Goal: Book appointment/travel/reservation

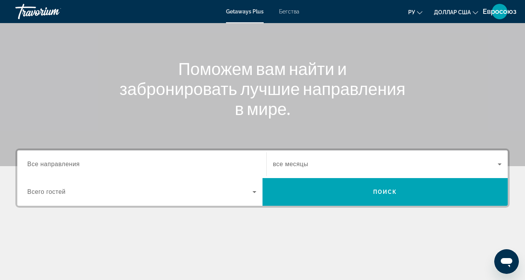
scroll to position [72, 0]
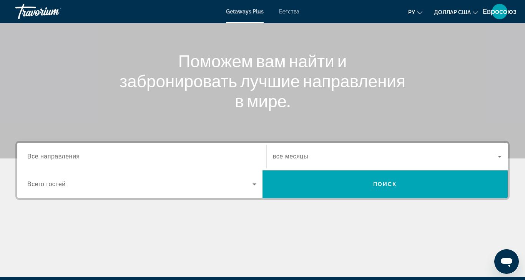
click at [55, 156] on span "Все направления" at bounding box center [53, 156] width 53 height 7
click at [55, 156] on input "Destination Все направления" at bounding box center [141, 156] width 229 height 9
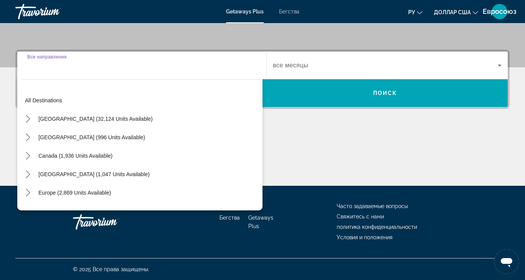
scroll to position [188, 0]
click at [28, 189] on icon "Toggle Europe (2,869 units available) submenu" at bounding box center [28, 193] width 8 height 8
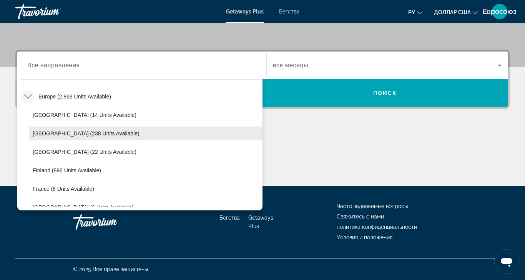
click at [73, 130] on span "[GEOGRAPHIC_DATA] (238 units available)" at bounding box center [86, 133] width 107 height 6
type input "**********"
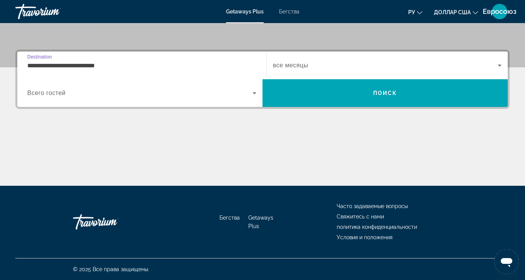
click at [310, 55] on div "Виджет поиска" at bounding box center [387, 66] width 229 height 22
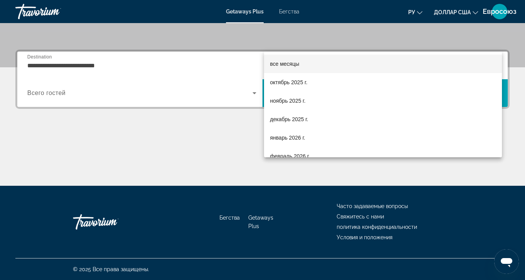
click at [181, 135] on div at bounding box center [262, 140] width 525 height 280
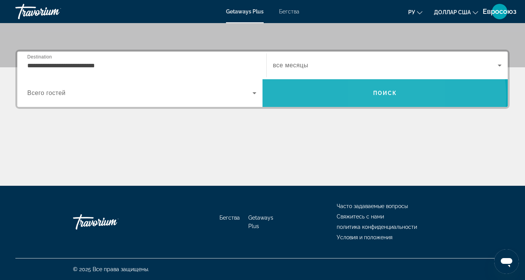
click at [375, 84] on span "Поиск" at bounding box center [385, 93] width 245 height 18
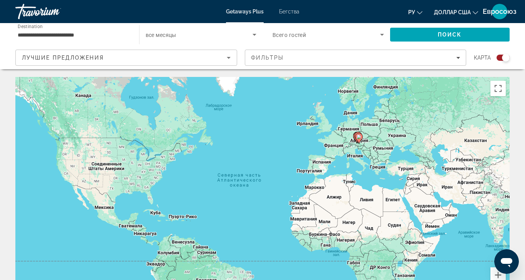
click at [497, 55] on div "Search widget" at bounding box center [503, 58] width 13 height 6
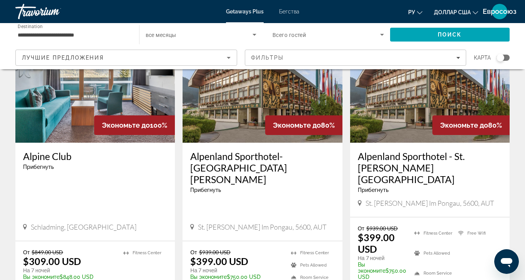
scroll to position [358, 0]
click at [500, 57] on div "Search widget" at bounding box center [503, 58] width 13 height 6
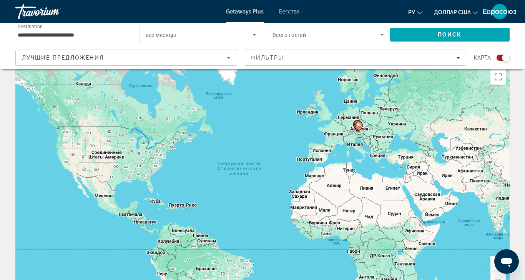
scroll to position [1, 0]
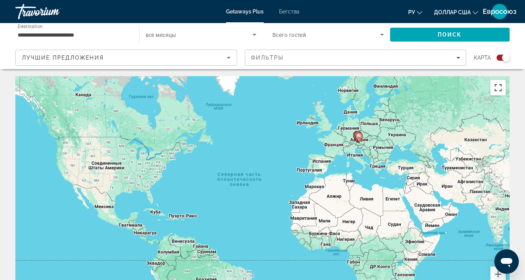
click at [493, 88] on button "Включить полноэкранный режим" at bounding box center [498, 87] width 15 height 15
click at [506, 266] on button "Увеличить" at bounding box center [498, 273] width 15 height 15
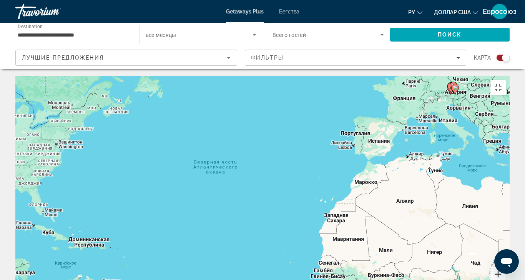
click at [506, 266] on button "Увеличить" at bounding box center [498, 273] width 15 height 15
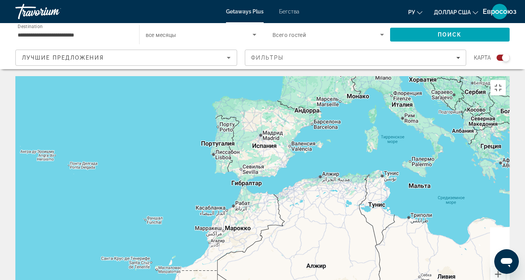
drag, startPoint x: 410, startPoint y: 110, endPoint x: 173, endPoint y: 168, distance: 243.8
click at [173, 168] on div "Основное содержание" at bounding box center [262, 191] width 494 height 231
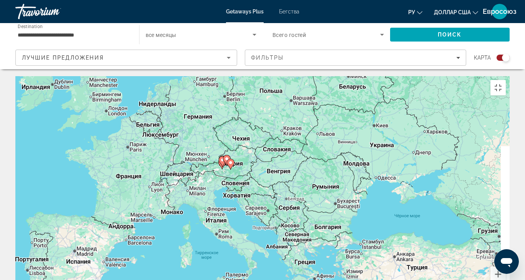
drag, startPoint x: 383, startPoint y: 86, endPoint x: 201, endPoint y: 200, distance: 214.9
click at [201, 200] on div "Чтобы активировать перетаскивание с помощью клавиатуры, нажмите Alt + Ввод. Пос…" at bounding box center [262, 191] width 494 height 231
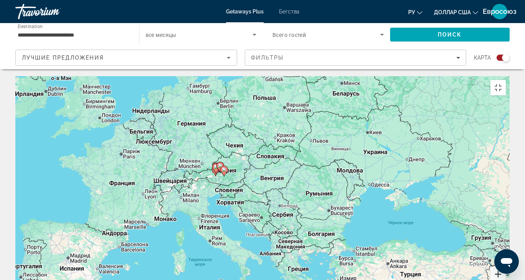
click at [506, 266] on button "Увеличить" at bounding box center [498, 273] width 15 height 15
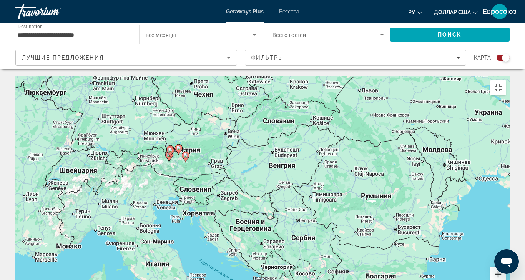
click at [506, 266] on button "Увеличить" at bounding box center [498, 273] width 15 height 15
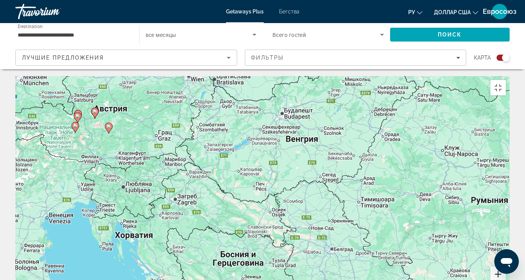
click at [506, 266] on button "Увеличить" at bounding box center [498, 273] width 15 height 15
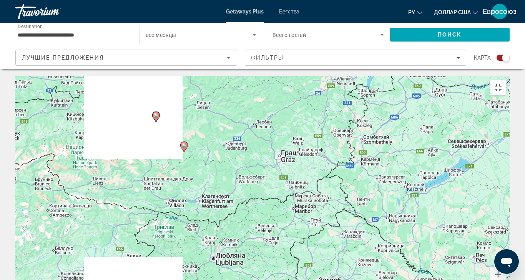
drag, startPoint x: 169, startPoint y: 162, endPoint x: 399, endPoint y: 239, distance: 242.4
click at [399, 239] on div "Чтобы активировать перетаскивание с помощью клавиатуры, нажмите Alt + Ввод. Пос…" at bounding box center [262, 191] width 494 height 231
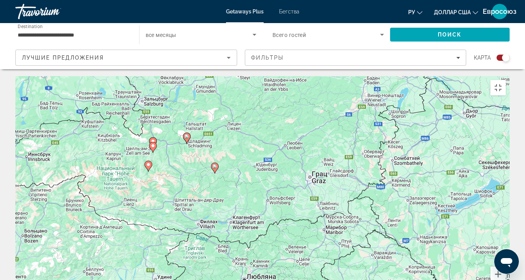
drag, startPoint x: 319, startPoint y: 203, endPoint x: 338, endPoint y: 216, distance: 22.5
click at [338, 216] on div "Чтобы активировать перетаскивание с помощью клавиатуры, нажмите Alt + Ввод. Пос…" at bounding box center [262, 191] width 494 height 231
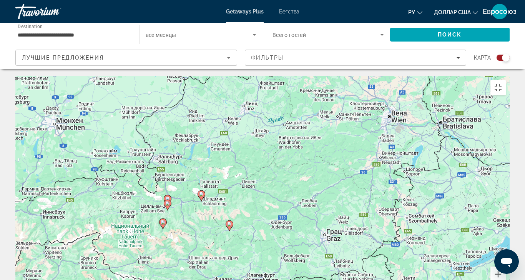
click at [321, 178] on div "Чтобы активировать перетаскивание с помощью клавиатуры, нажмите Alt + Ввод. Пос…" at bounding box center [262, 191] width 494 height 231
click at [506, 266] on button "Увеличить" at bounding box center [498, 273] width 15 height 15
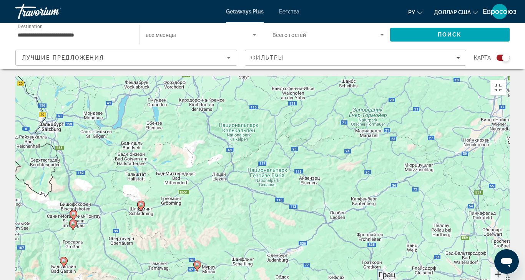
click at [506, 266] on button "Увеличить" at bounding box center [498, 273] width 15 height 15
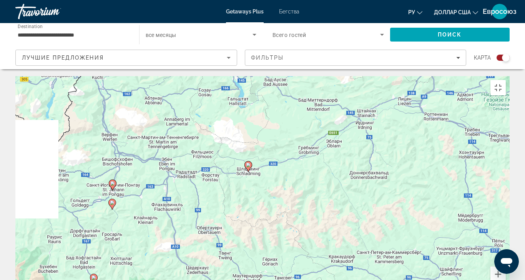
drag, startPoint x: 68, startPoint y: 212, endPoint x: 278, endPoint y: 161, distance: 215.9
click at [278, 161] on div "Чтобы активировать перетаскивание с помощью клавиатуры, нажмите Alt + Ввод. Пос…" at bounding box center [262, 191] width 494 height 231
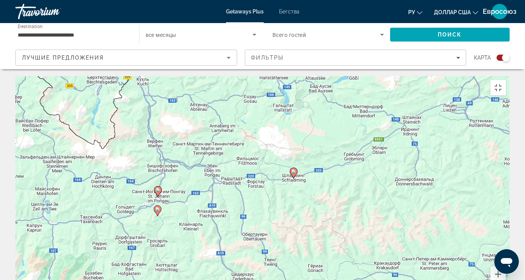
drag, startPoint x: 160, startPoint y: 115, endPoint x: 205, endPoint y: 122, distance: 44.8
click at [205, 122] on div "Чтобы активировать перетаскивание с помощью клавиатуры, нажмите Alt + Ввод. Пос…" at bounding box center [262, 191] width 494 height 231
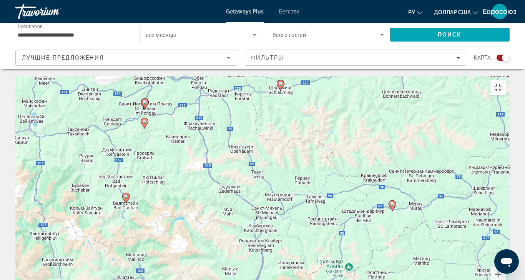
drag, startPoint x: 231, startPoint y: 217, endPoint x: 218, endPoint y: 130, distance: 88.3
click at [218, 130] on div "Чтобы активировать перетаскивание с помощью клавиатуры, нажмите Alt + Ввод. Пос…" at bounding box center [262, 191] width 494 height 231
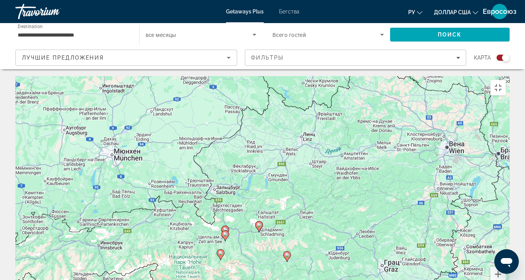
drag, startPoint x: 412, startPoint y: 128, endPoint x: 404, endPoint y: 194, distance: 67.0
click at [404, 194] on div "Чтобы активировать перетаскивание с помощью клавиатуры, нажмите Alt + Ввод. Пос…" at bounding box center [262, 191] width 494 height 231
click at [506, 266] on button "Увеличить" at bounding box center [498, 273] width 15 height 15
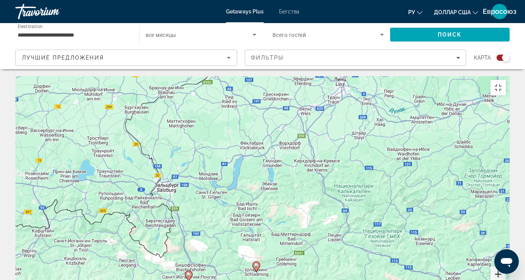
click at [506, 266] on button "Увеличить" at bounding box center [498, 273] width 15 height 15
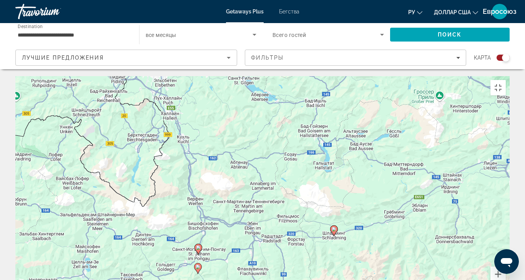
drag, startPoint x: 221, startPoint y: 261, endPoint x: 305, endPoint y: 144, distance: 143.9
click at [305, 144] on div "Чтобы активировать перетаскивание с помощью клавиатуры, нажмите Alt + Ввод. Пос…" at bounding box center [262, 191] width 494 height 231
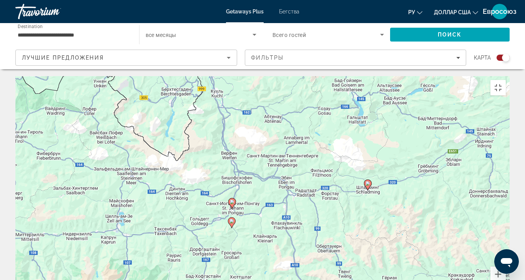
drag, startPoint x: 212, startPoint y: 229, endPoint x: 246, endPoint y: 183, distance: 56.9
click at [246, 183] on div "Чтобы активировать перетаскивание с помощью клавиатуры, нажмите Alt + Ввод. Пос…" at bounding box center [262, 191] width 494 height 231
click at [506, 80] on button "Включить полноэкранный режим" at bounding box center [498, 87] width 15 height 15
click at [497, 59] on div "Search widget" at bounding box center [503, 58] width 13 height 6
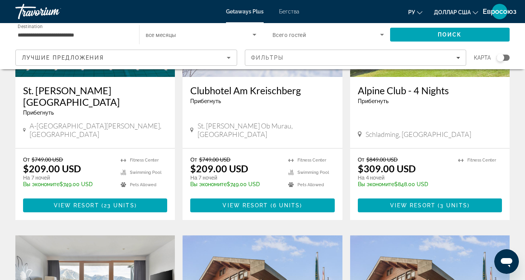
scroll to position [147, 0]
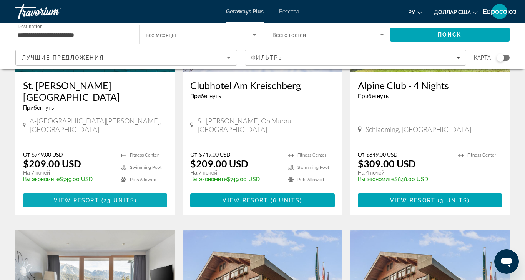
click at [99, 197] on span "Основное содержание" at bounding box center [100, 200] width 2 height 6
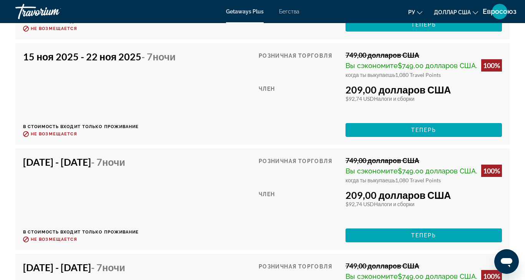
scroll to position [2512, 0]
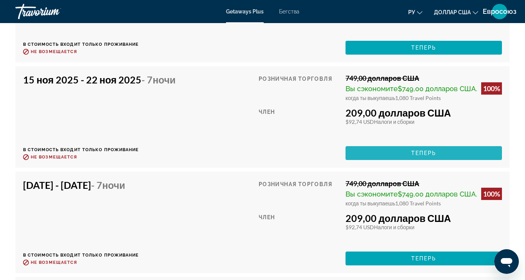
click at [420, 150] on font "Теперь" at bounding box center [423, 153] width 25 height 6
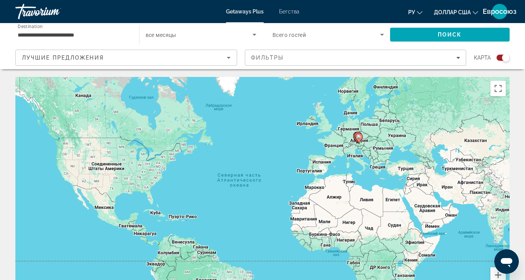
click at [160, 33] on span "все месяцы" at bounding box center [161, 35] width 31 height 6
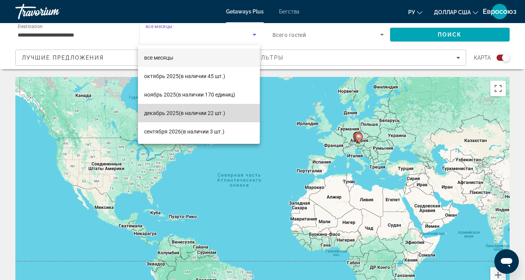
click at [176, 112] on font "декабрь 2025" at bounding box center [161, 113] width 35 height 6
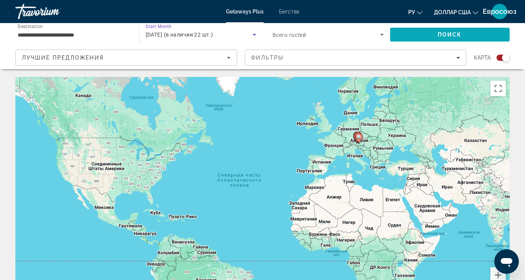
click at [426, 34] on span "Search" at bounding box center [450, 34] width 120 height 18
click at [497, 57] on div "Search widget" at bounding box center [503, 58] width 13 height 6
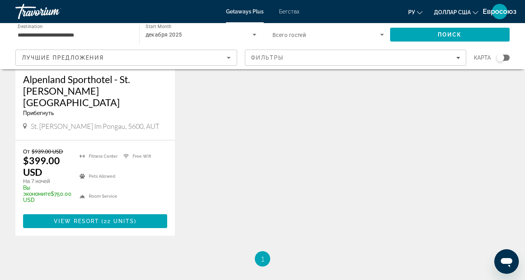
scroll to position [156, 0]
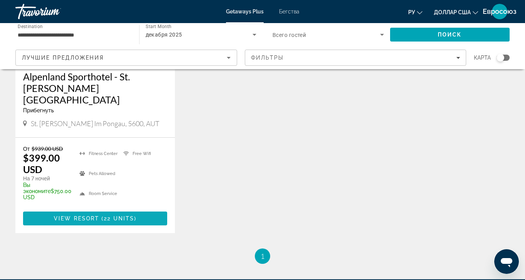
click at [88, 215] on span "View Resort" at bounding box center [76, 218] width 45 height 6
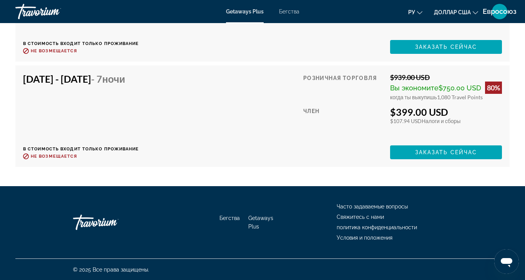
scroll to position [1842, 0]
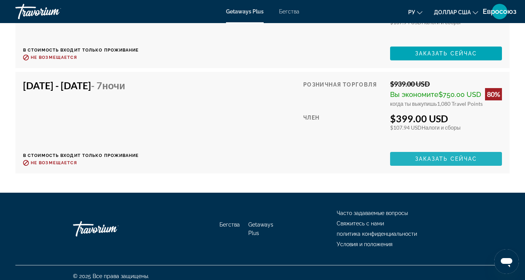
click at [429, 157] on span "Заказать сейчас" at bounding box center [446, 159] width 62 height 6
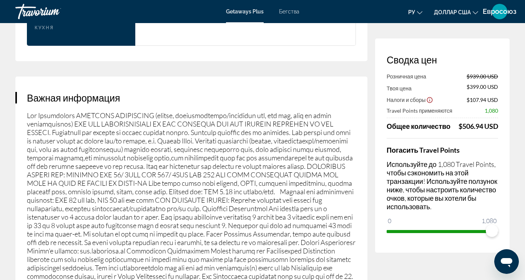
scroll to position [1159, 0]
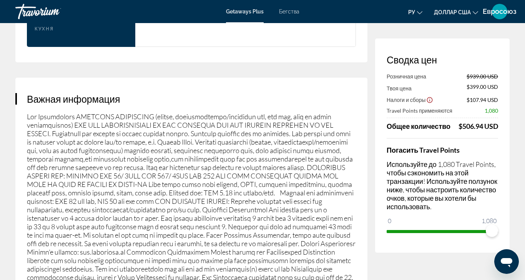
click at [310, 93] on h3 "Важная информация" at bounding box center [191, 99] width 329 height 12
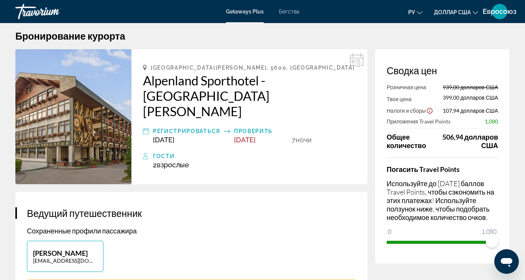
scroll to position [0, 0]
